Goal: Information Seeking & Learning: Learn about a topic

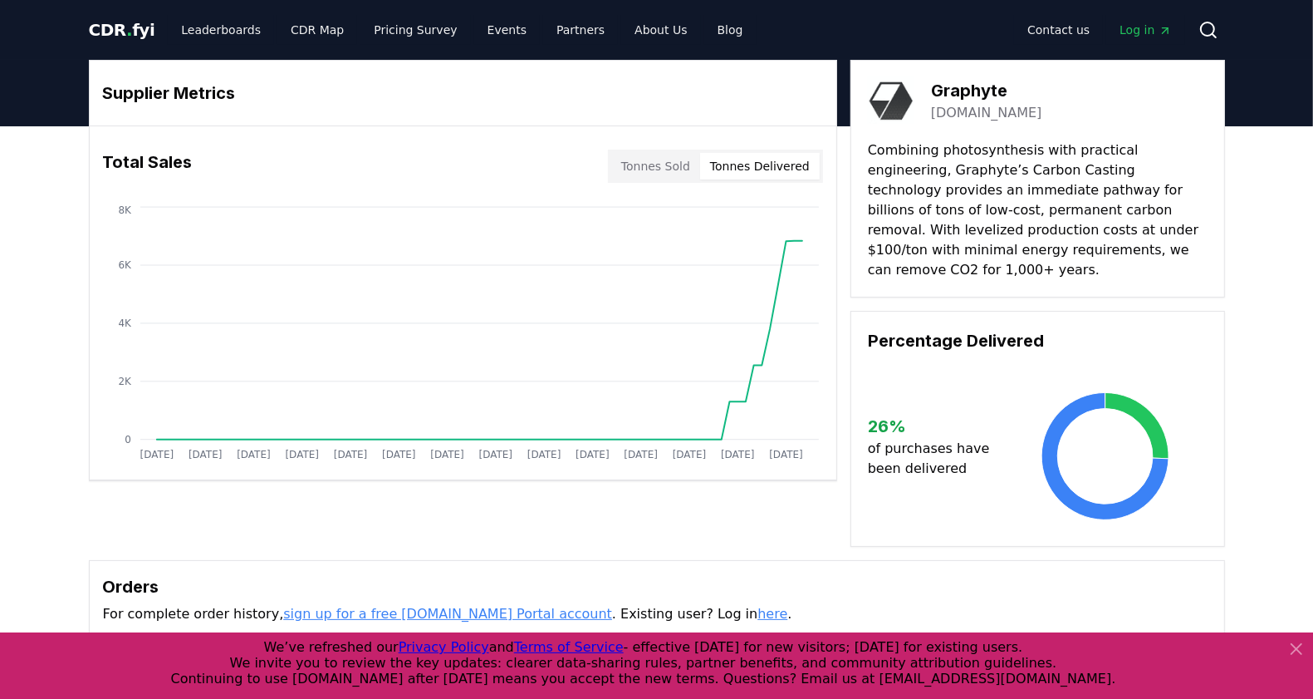
click at [790, 174] on button "Tonnes Delivered" at bounding box center [760, 166] width 120 height 27
click at [678, 169] on button "Tonnes Sold" at bounding box center [655, 166] width 89 height 27
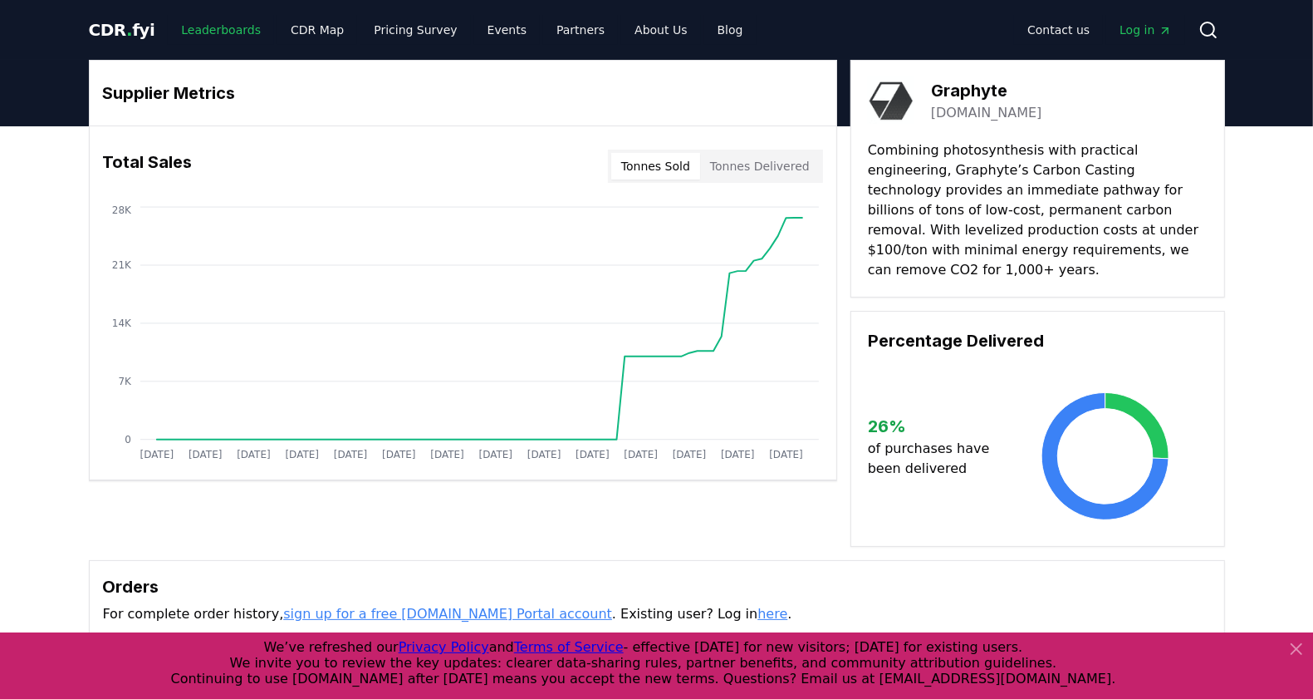
click at [208, 34] on link "Leaderboards" at bounding box center [221, 30] width 106 height 30
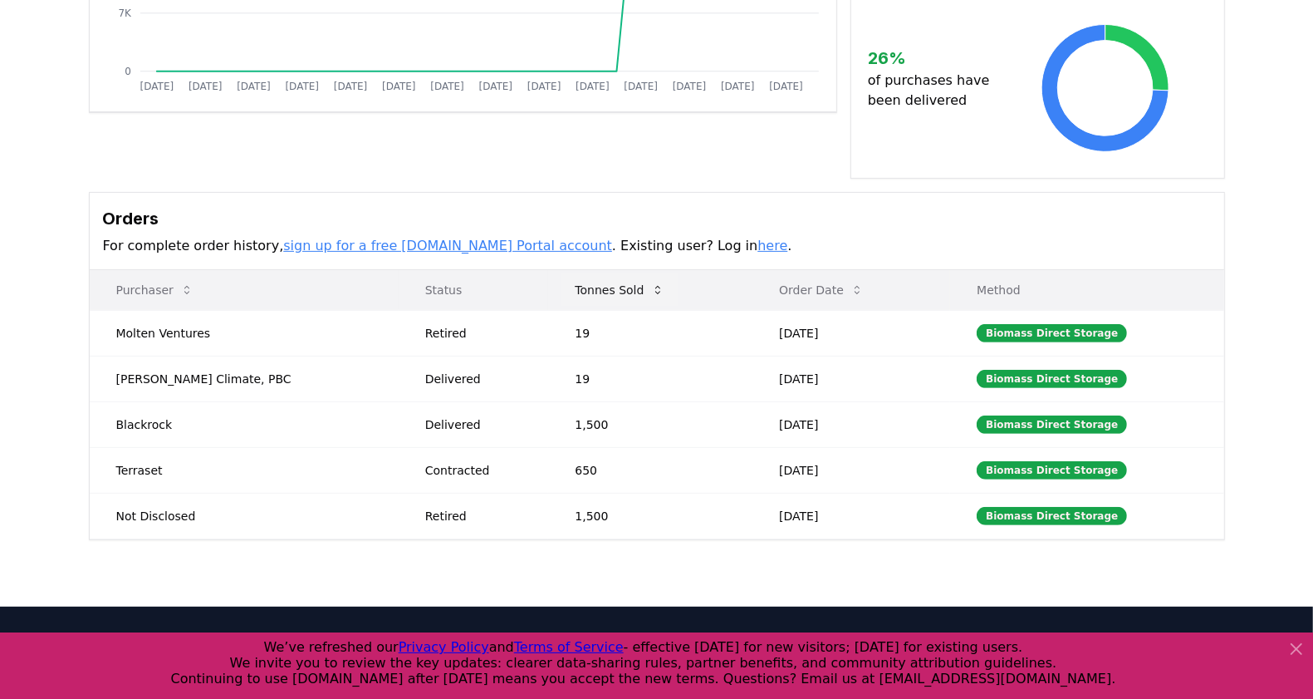
scroll to position [516, 0]
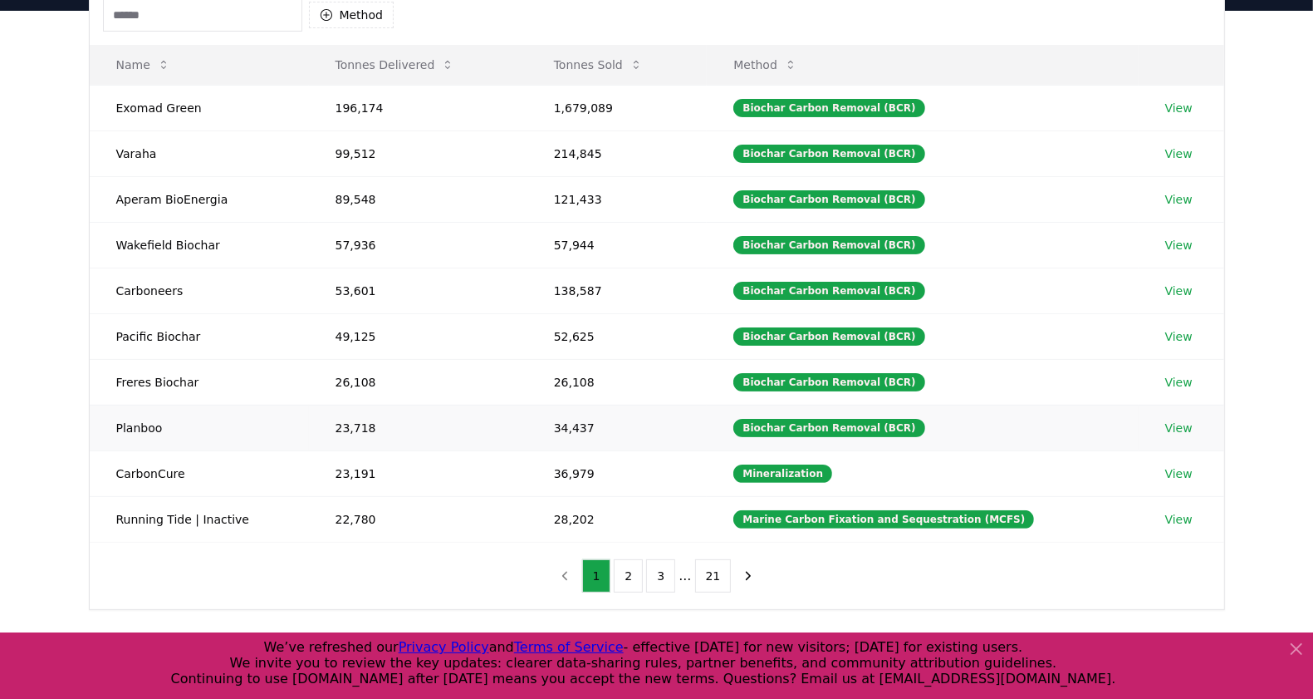
scroll to position [208, 0]
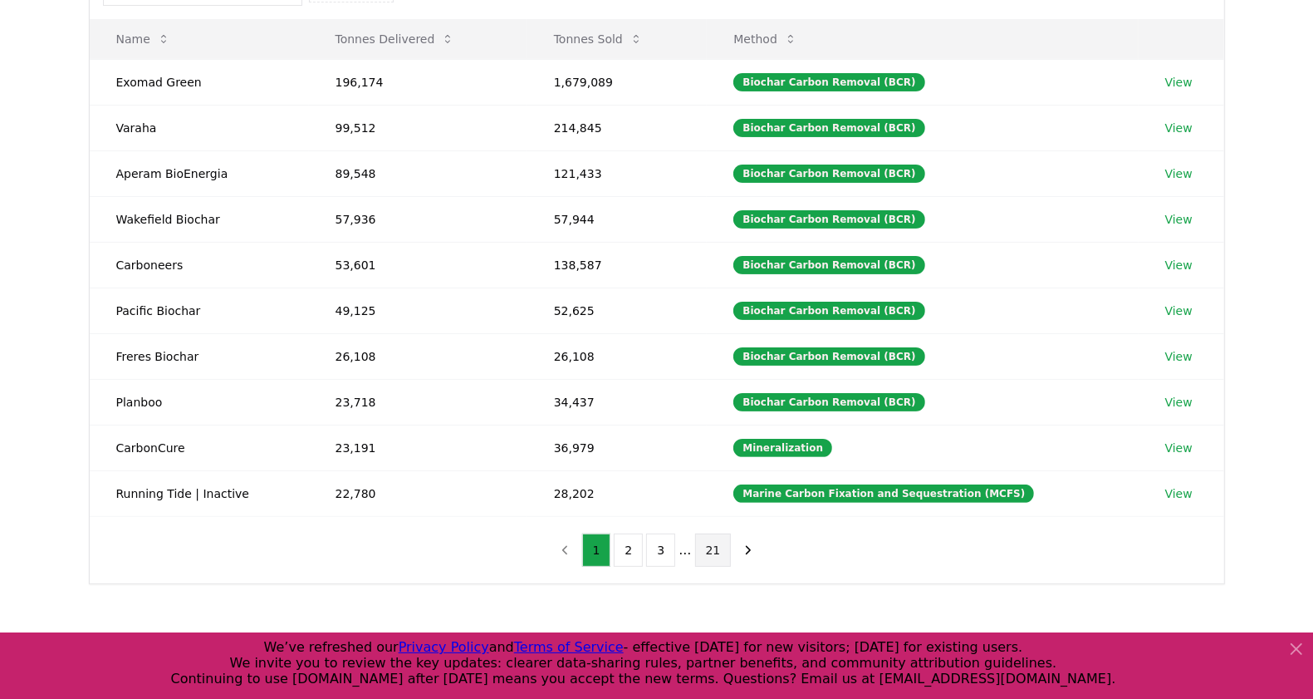
click at [717, 546] on button "21" at bounding box center [713, 549] width 37 height 33
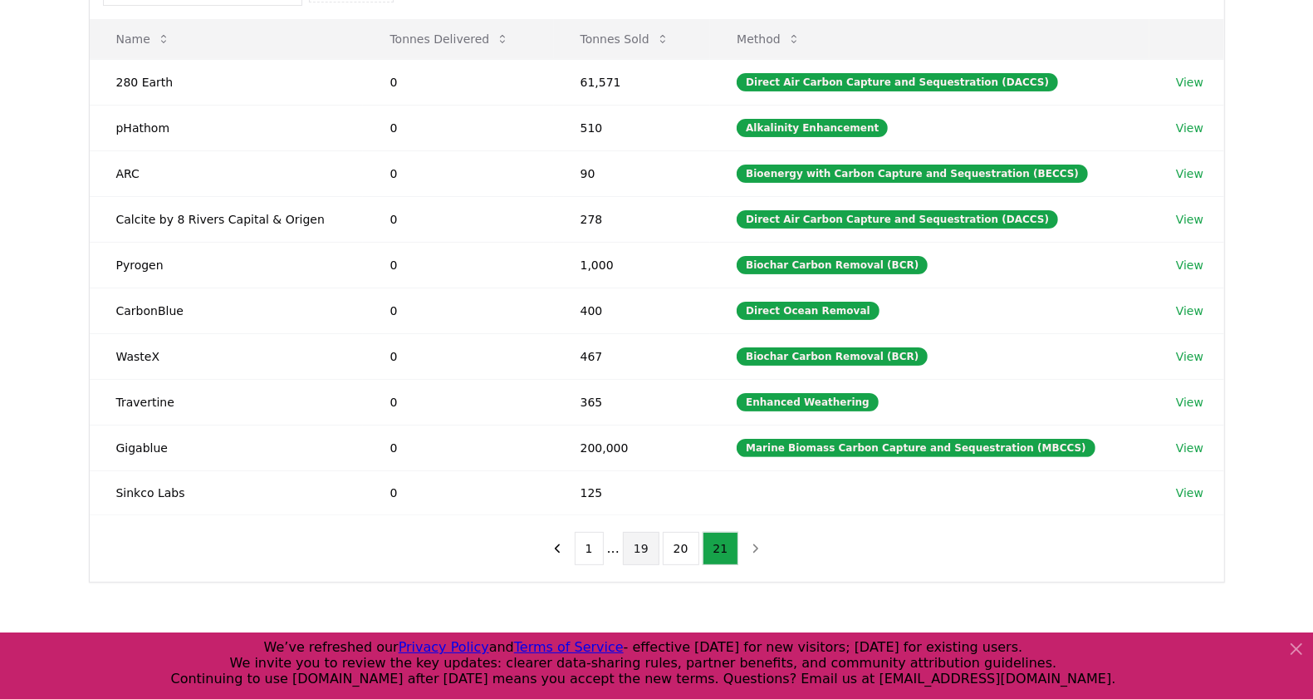
click at [652, 547] on button "19" at bounding box center [641, 548] width 37 height 33
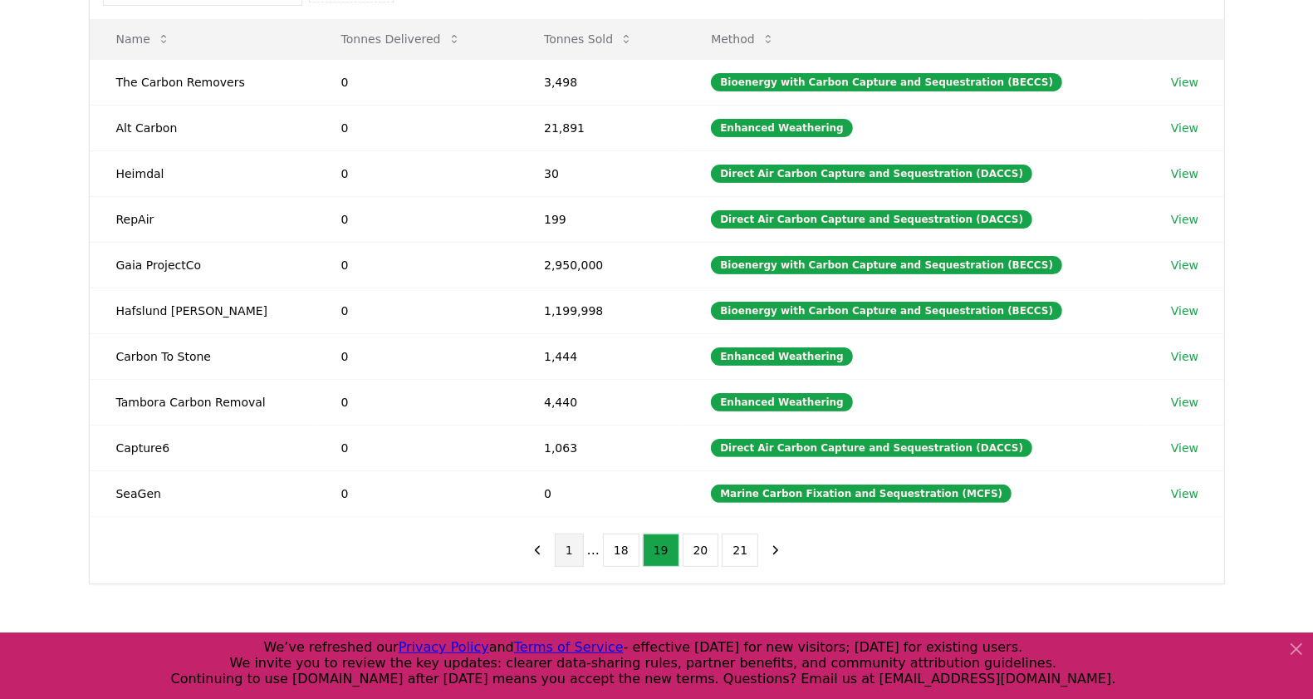
click at [581, 552] on button "1" at bounding box center [569, 549] width 29 height 33
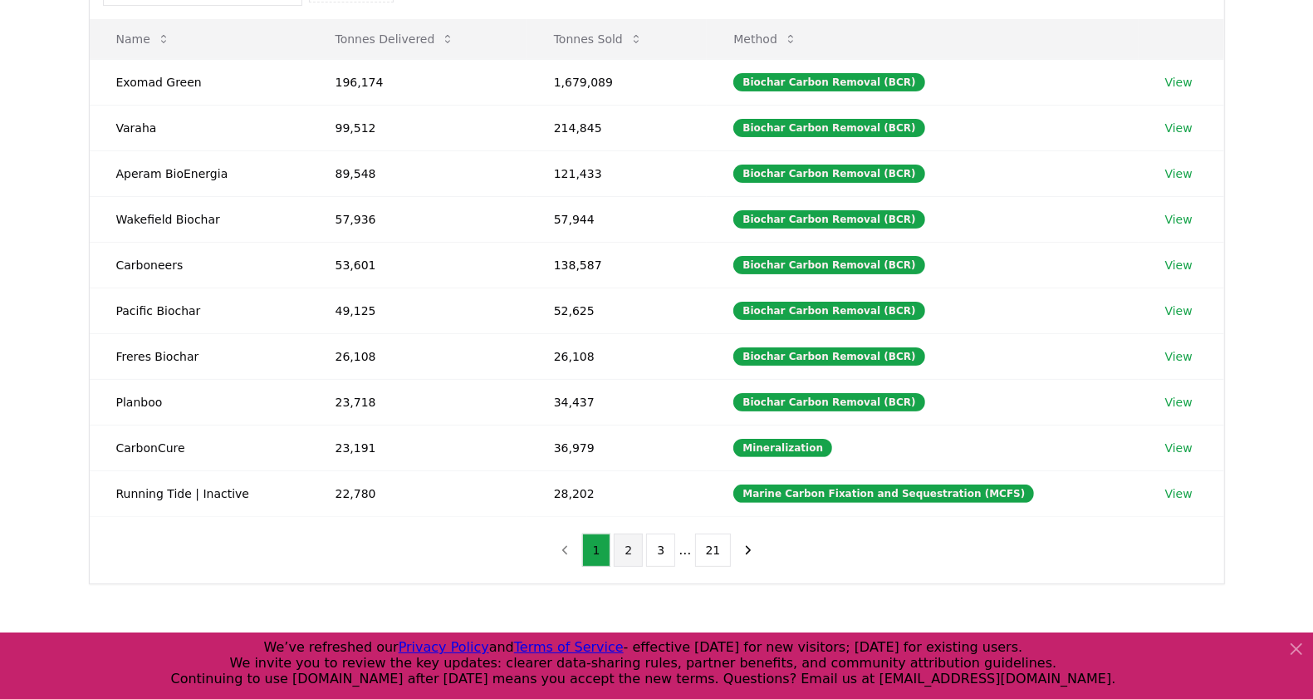
click at [640, 542] on button "2" at bounding box center [628, 549] width 29 height 33
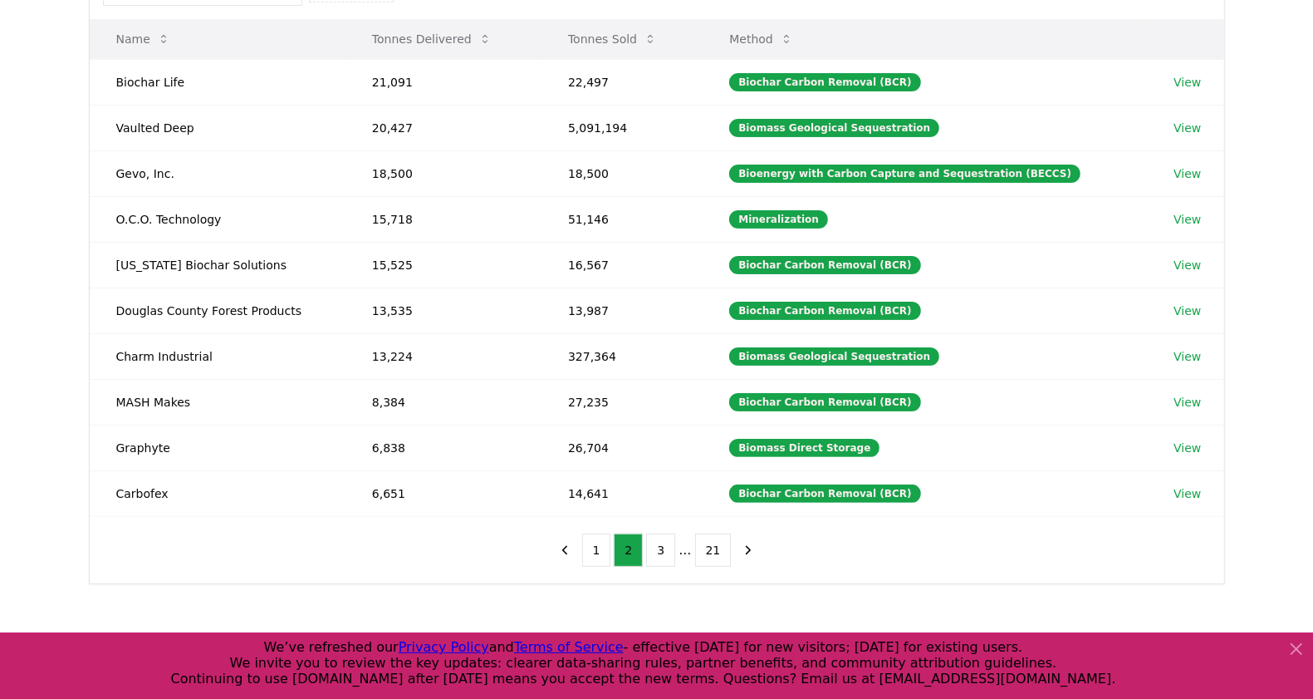
click at [792, 36] on button "Method" at bounding box center [761, 38] width 91 height 33
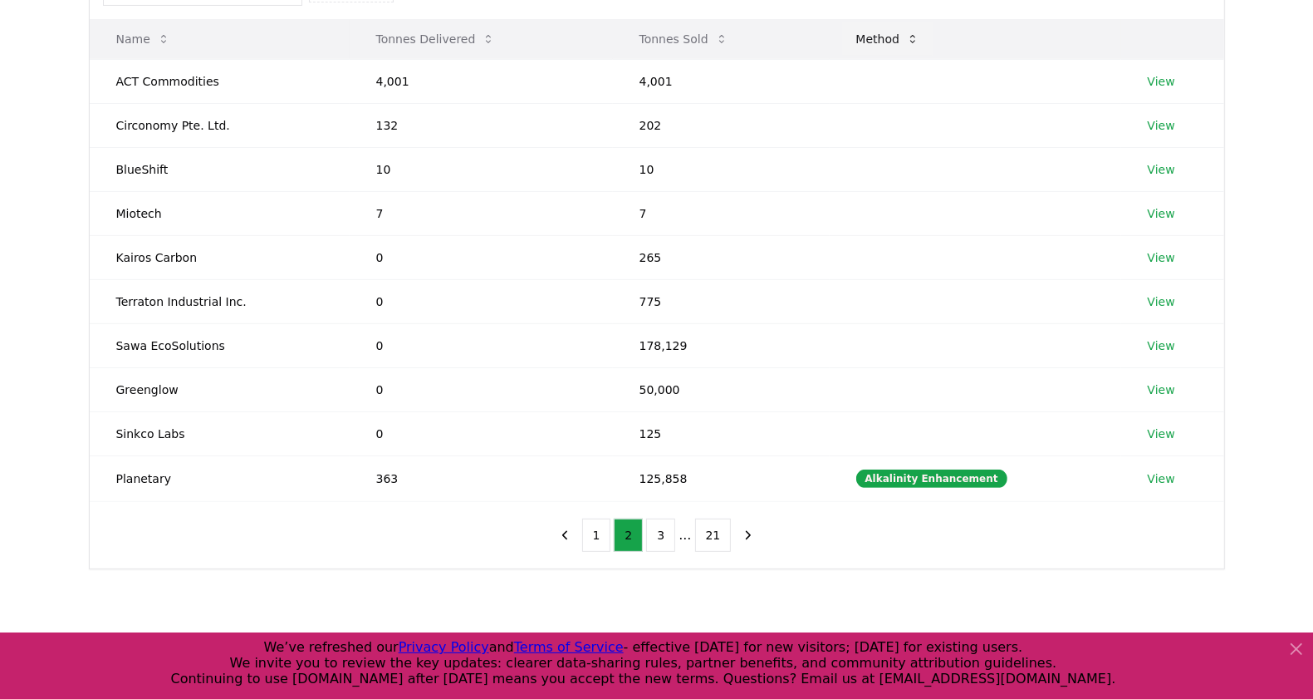
click at [902, 42] on button "Method" at bounding box center [888, 38] width 91 height 33
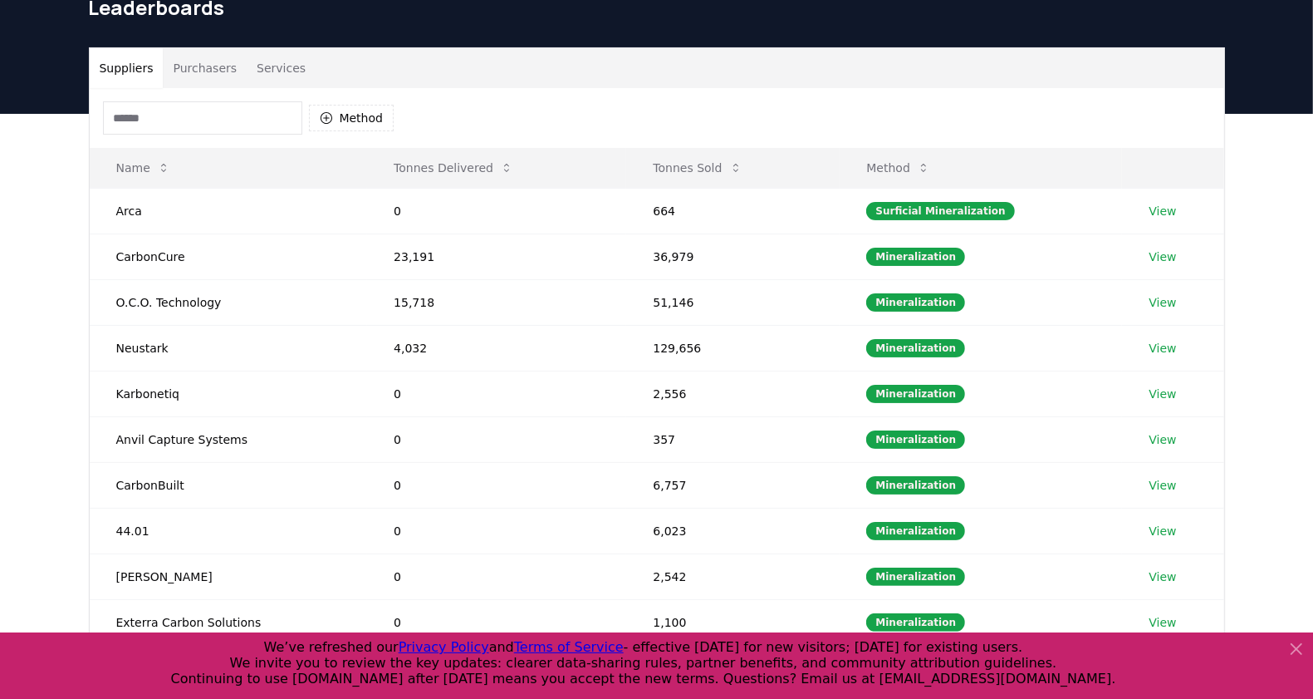
scroll to position [104, 0]
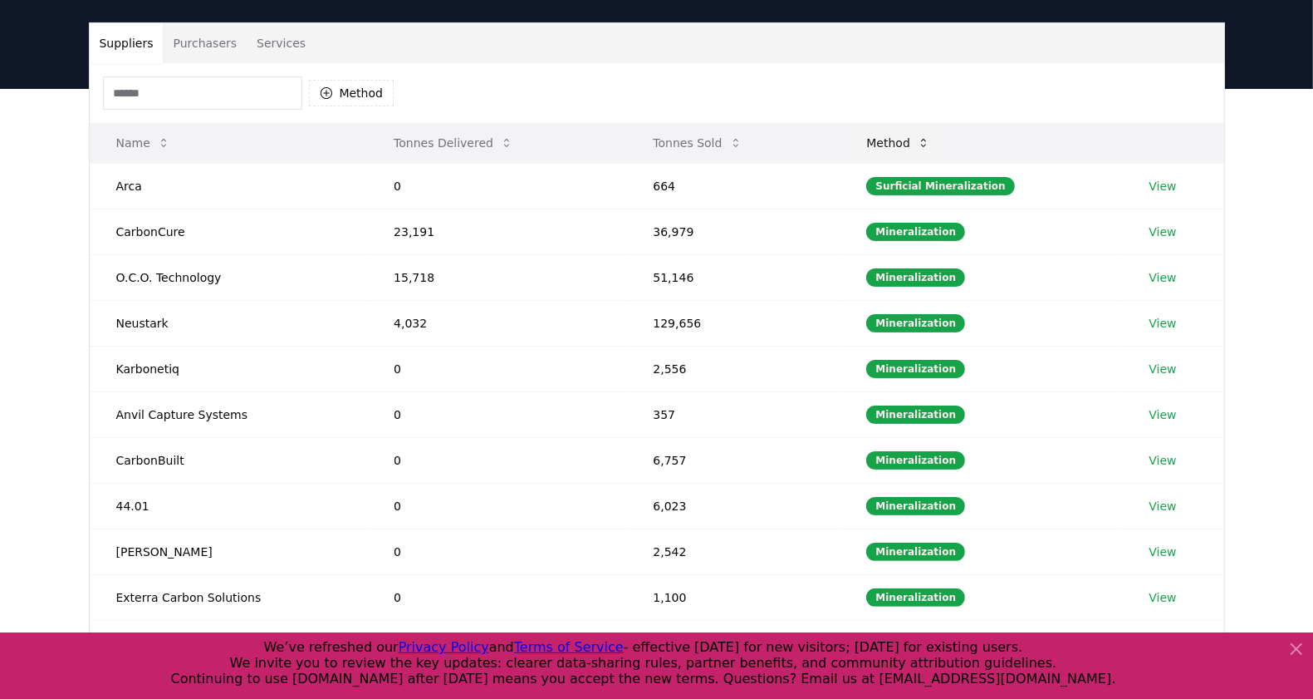
click at [918, 142] on button "Method" at bounding box center [898, 142] width 91 height 33
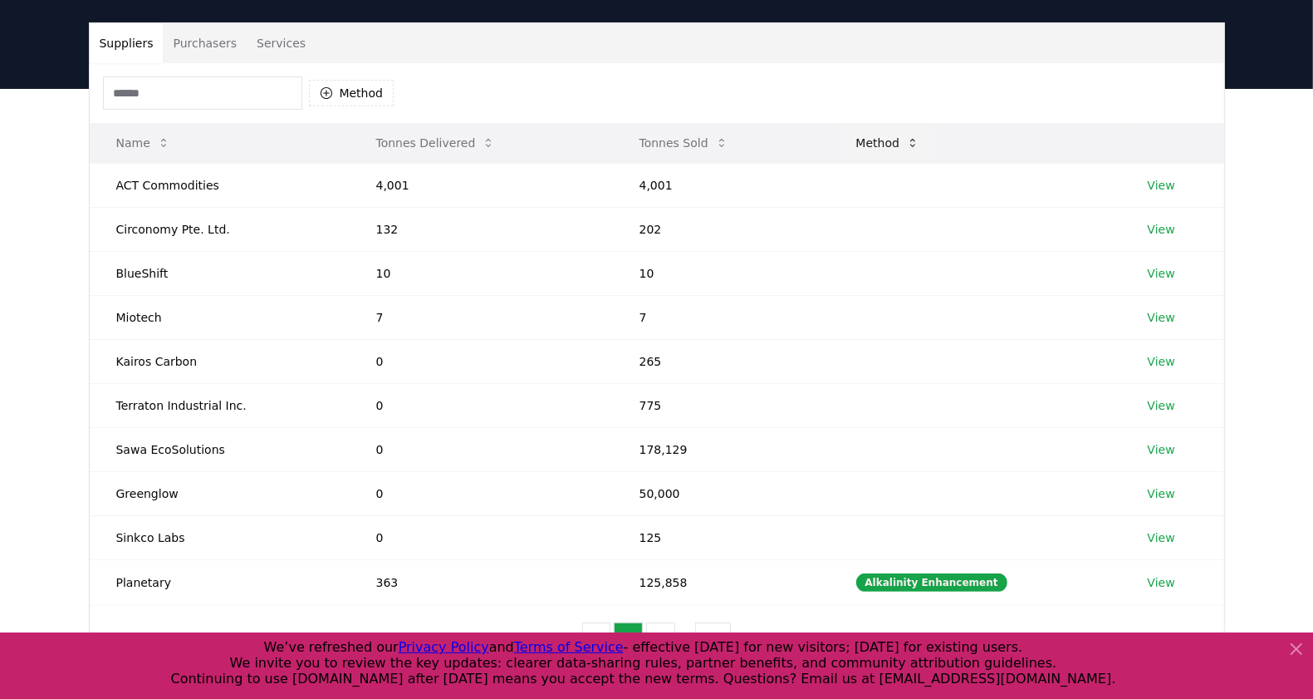
click at [919, 136] on icon at bounding box center [912, 142] width 13 height 13
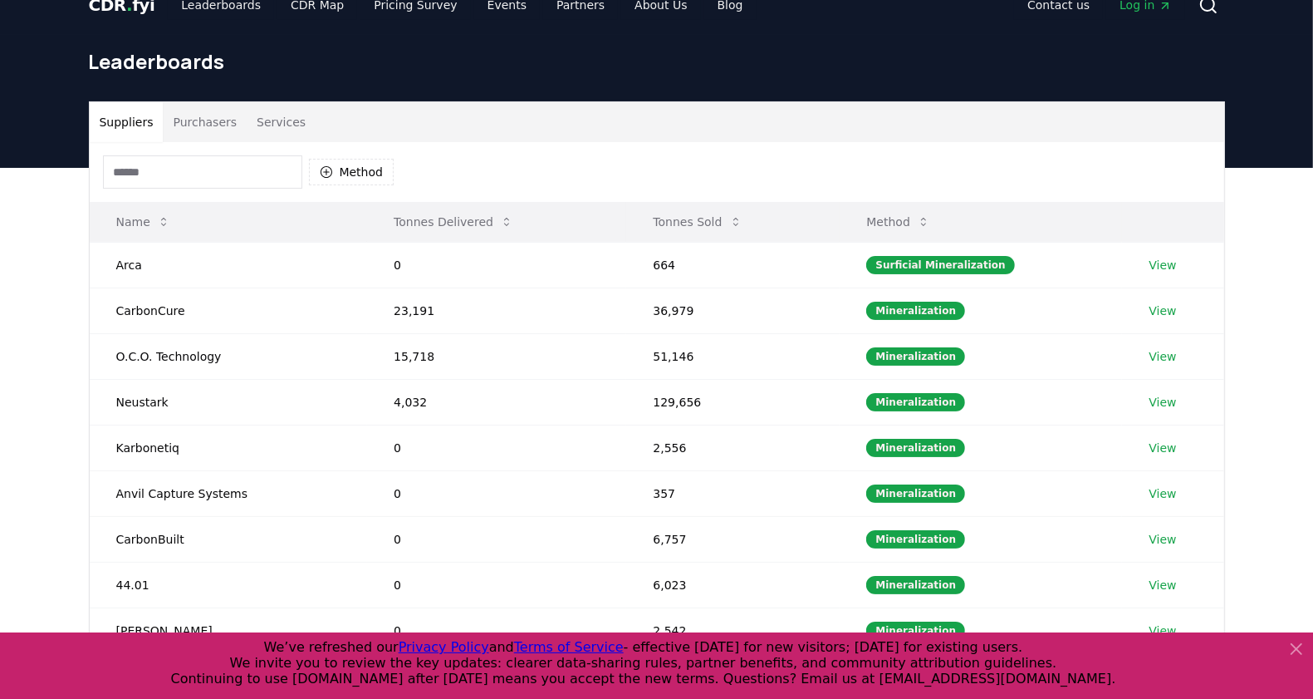
scroll to position [0, 0]
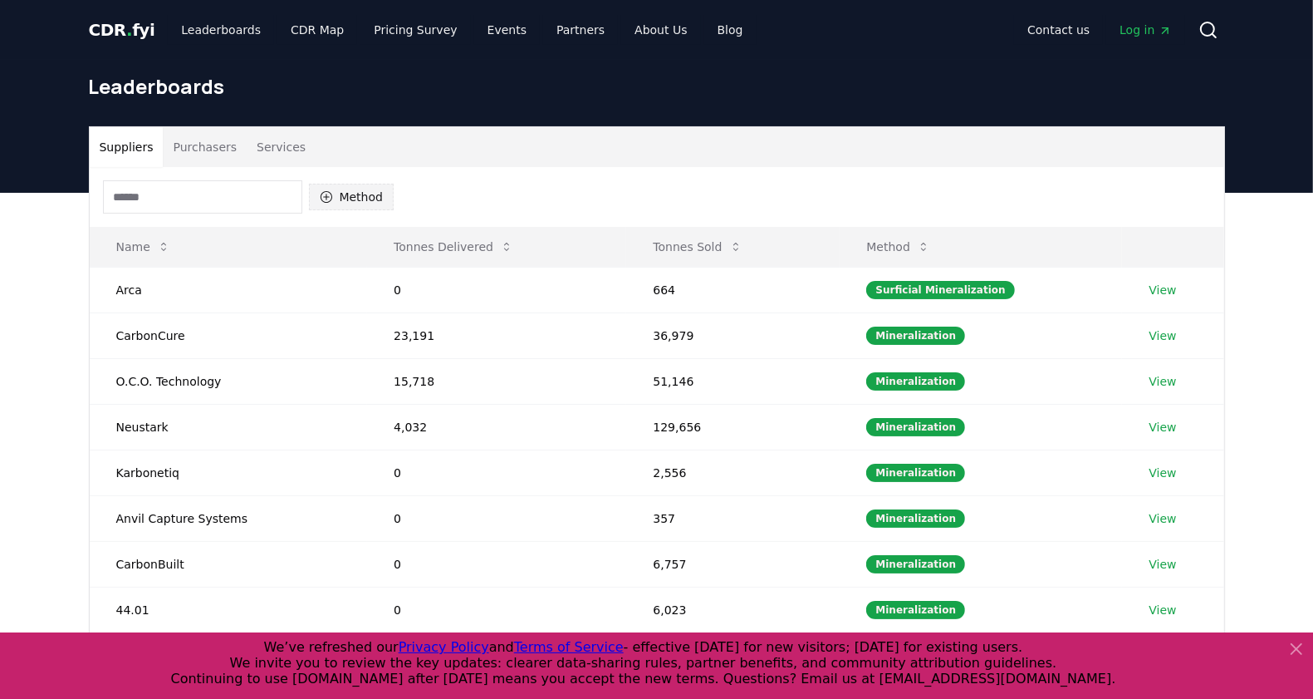
click at [350, 200] on button "Method" at bounding box center [352, 197] width 86 height 27
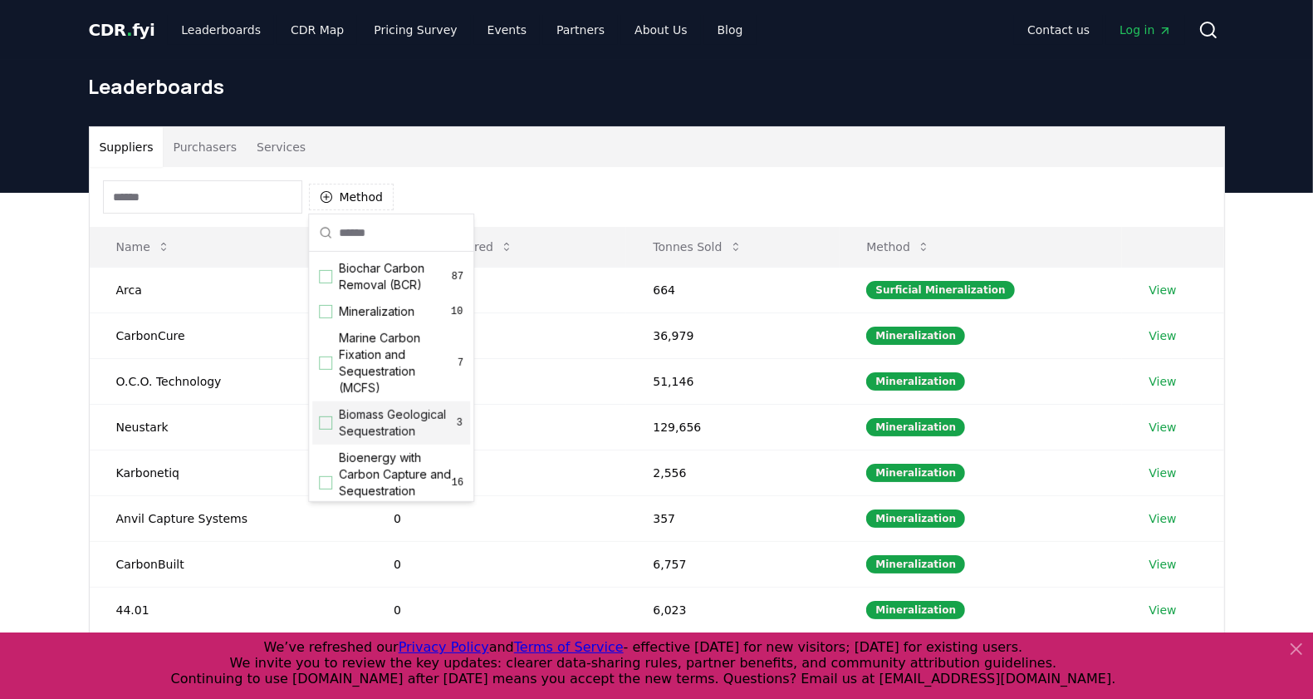
click at [335, 430] on div "Biomass Geological Sequestration 3" at bounding box center [391, 422] width 158 height 43
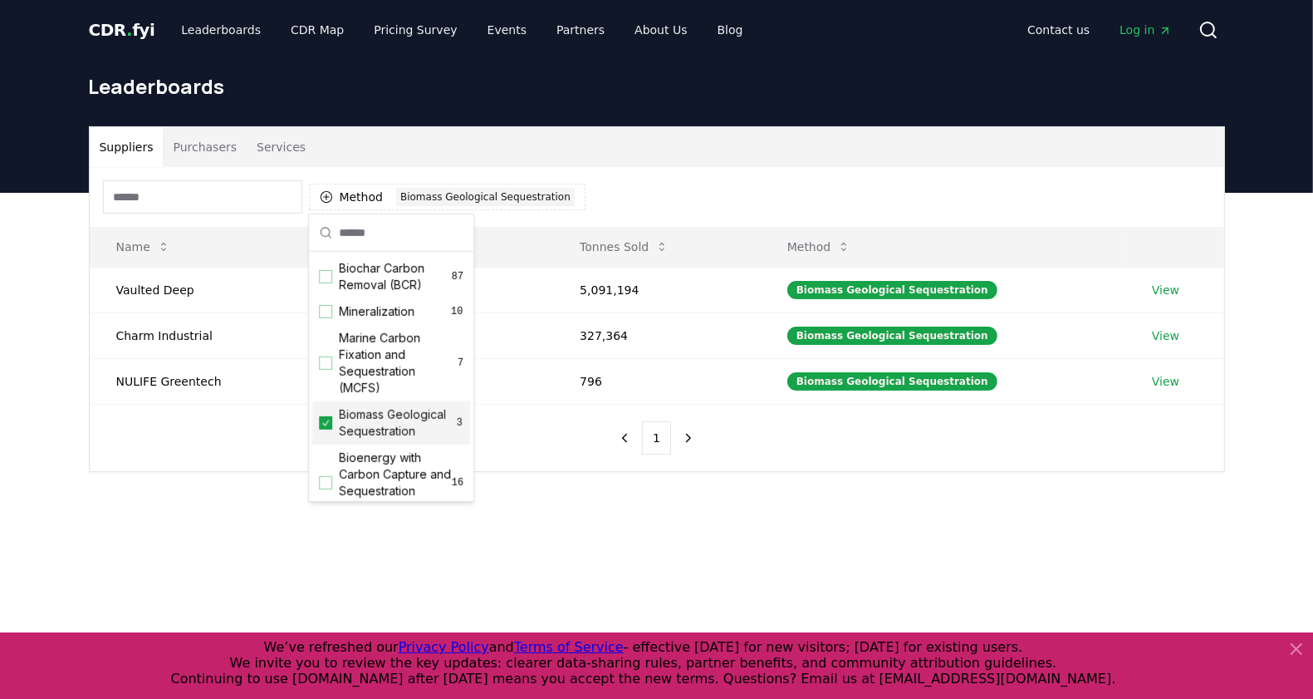
click at [929, 488] on div "Suppliers Purchasers Services Method 1 Biomass Geological Sequestration Name To…" at bounding box center [656, 366] width 1313 height 346
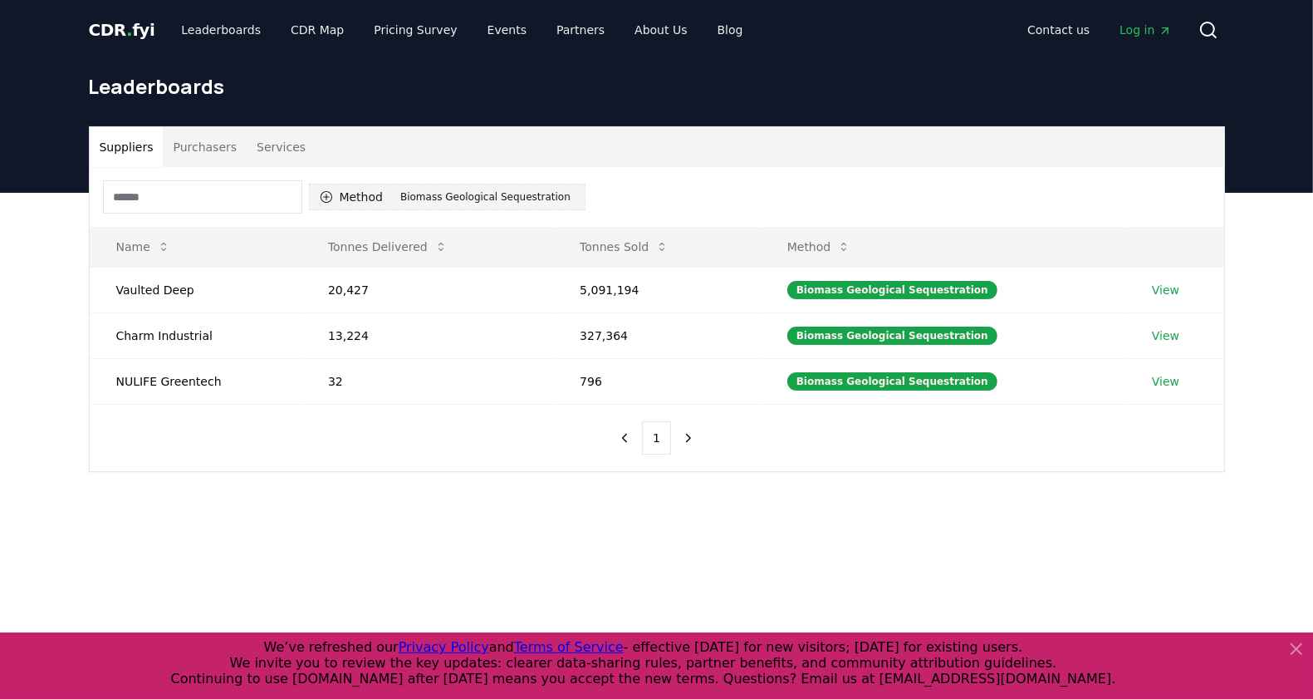
click at [424, 198] on div "Biomass Geological Sequestration" at bounding box center [485, 197] width 179 height 18
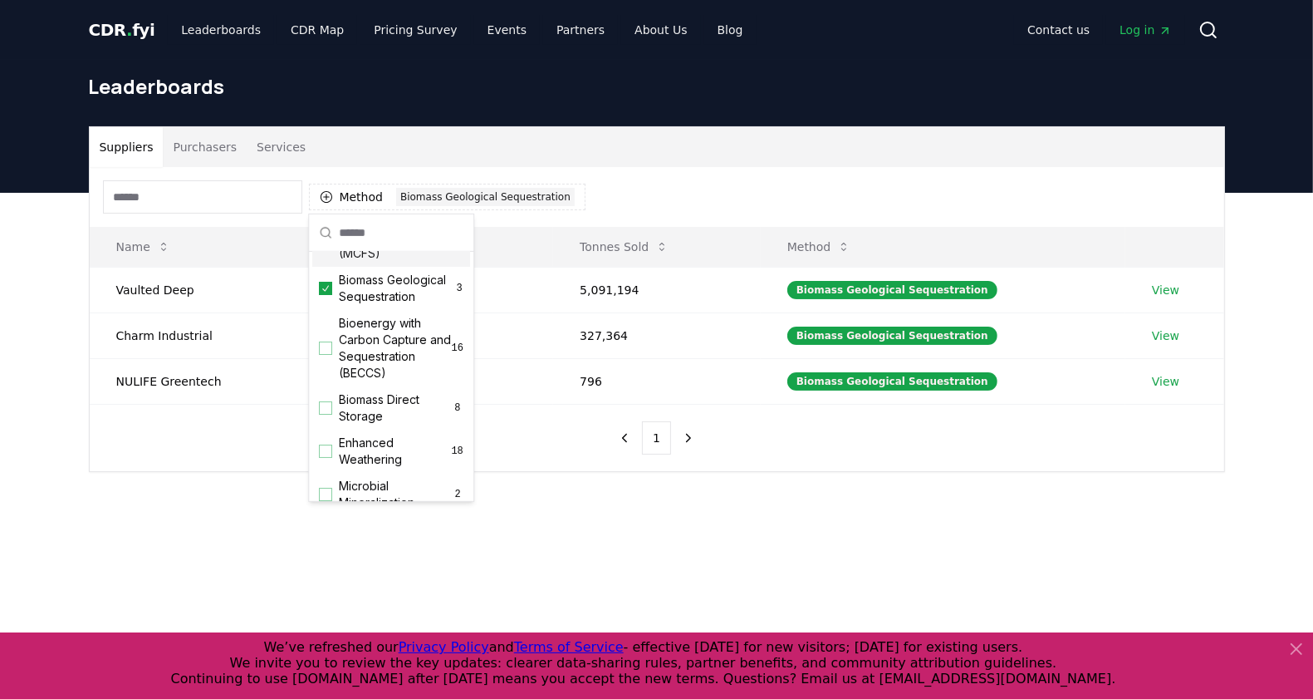
scroll to position [139, 0]
click at [327, 410] on div "Suggestions" at bounding box center [325, 403] width 13 height 13
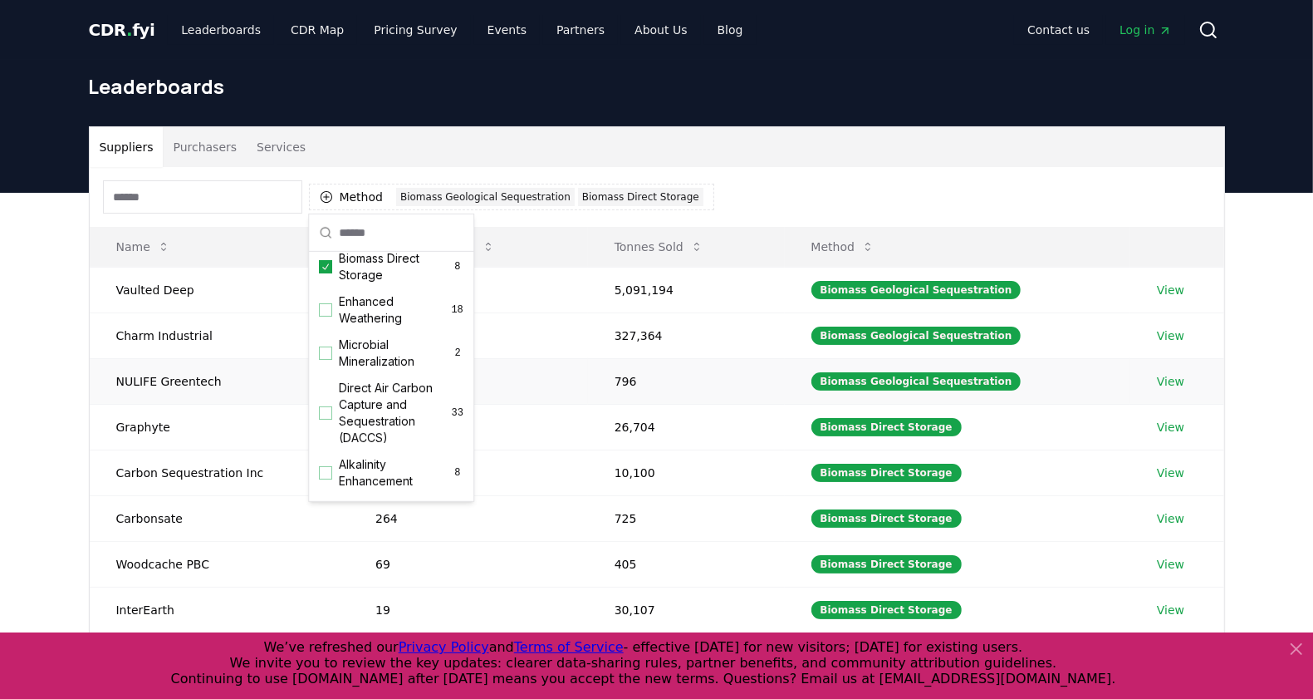
scroll to position [278, 0]
click at [752, 163] on div "Suppliers Purchasers Services" at bounding box center [657, 147] width 1135 height 40
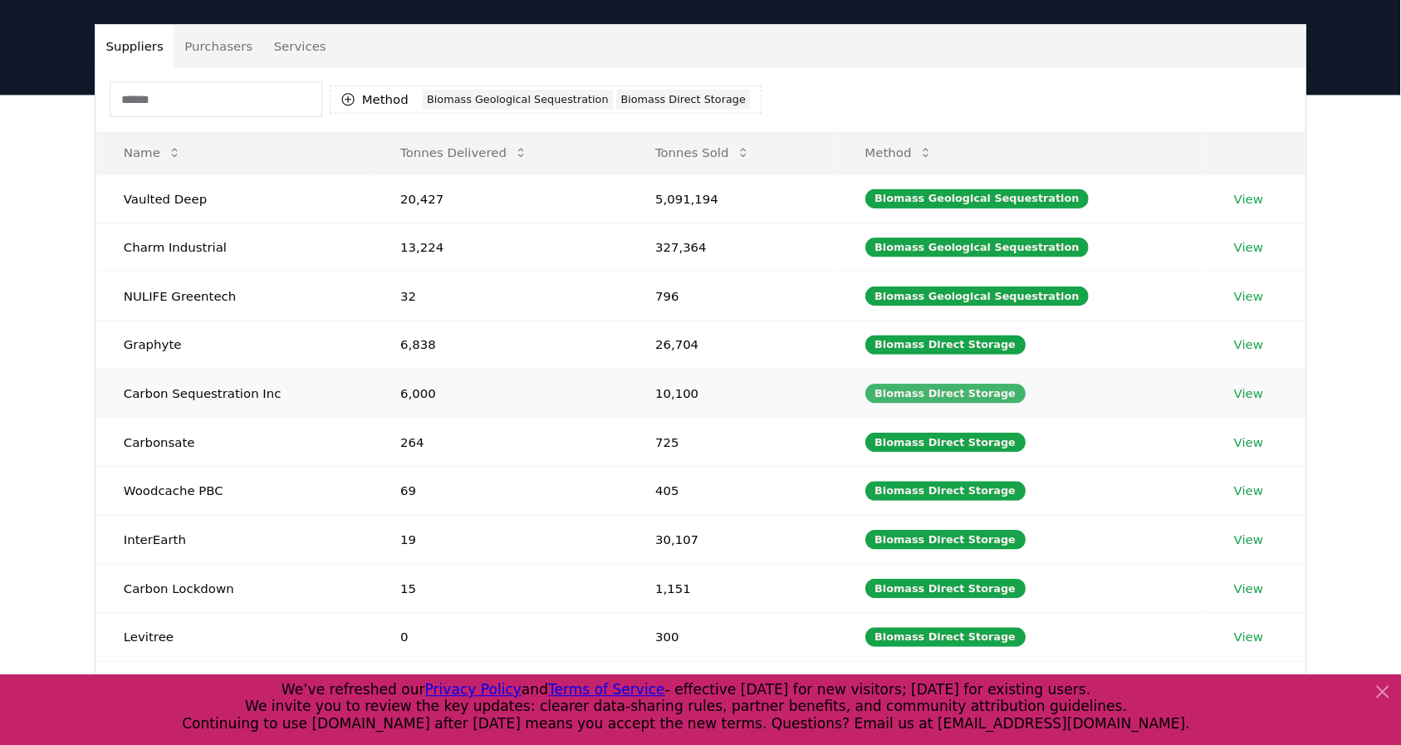
scroll to position [104, 0]
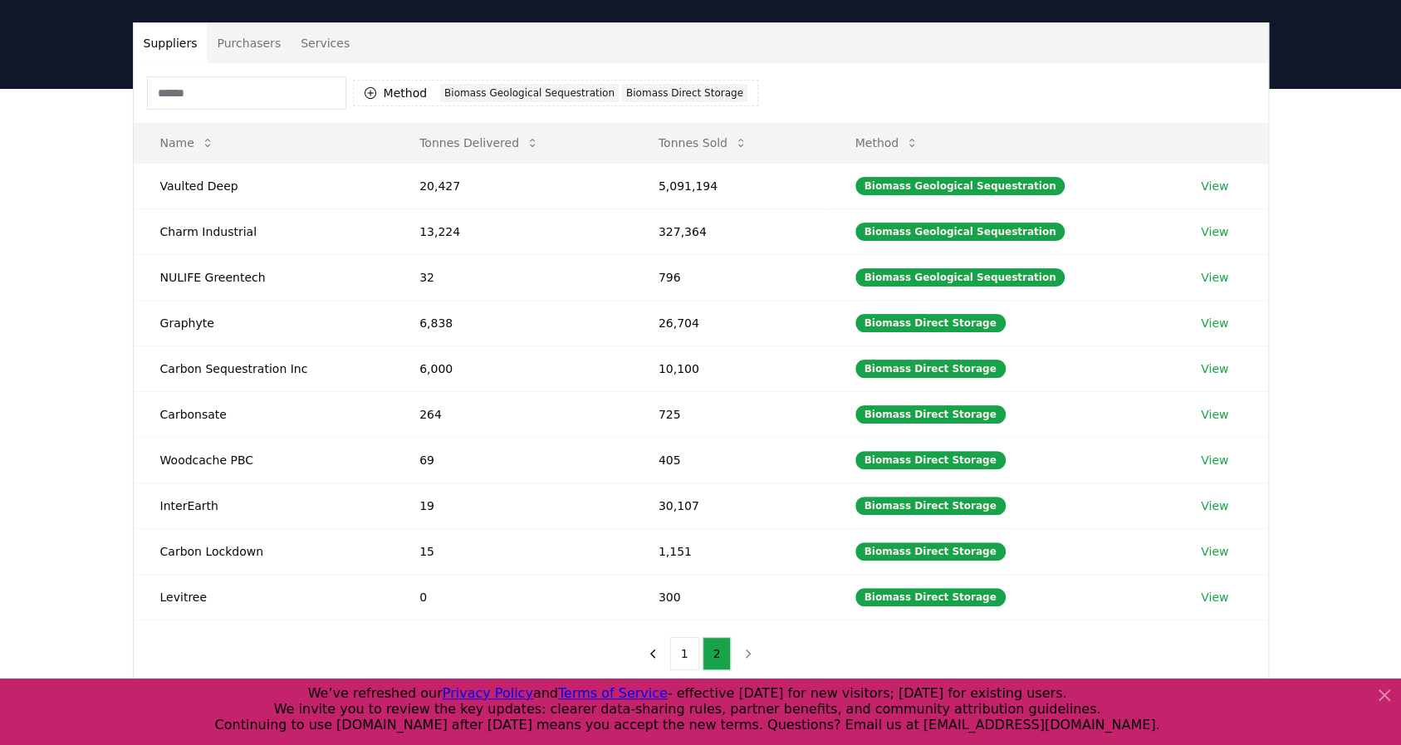
click at [1306, 78] on header "Leaderboards" at bounding box center [700, 22] width 1401 height 133
